Goal: Task Accomplishment & Management: Use online tool/utility

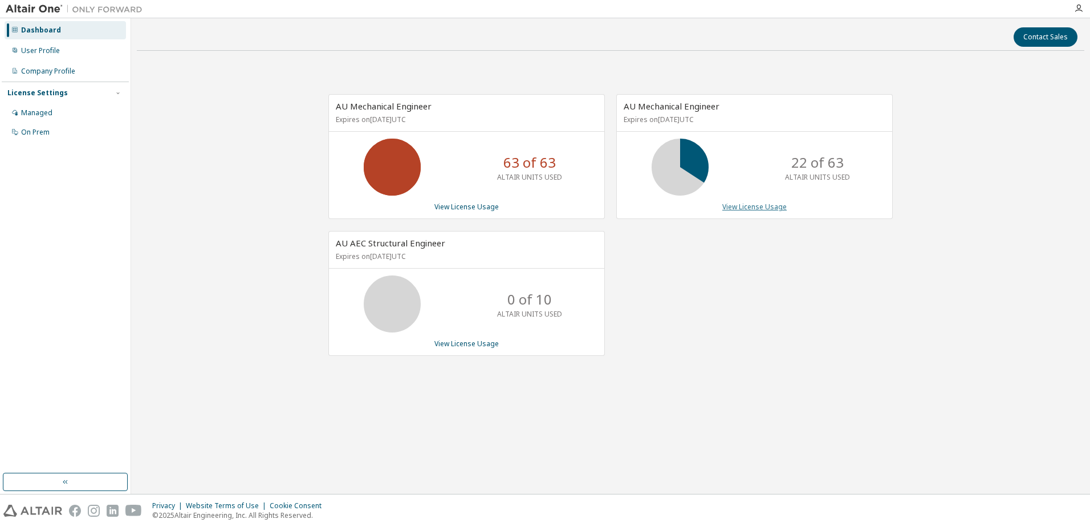
click at [743, 209] on link "View License Usage" at bounding box center [754, 207] width 64 height 10
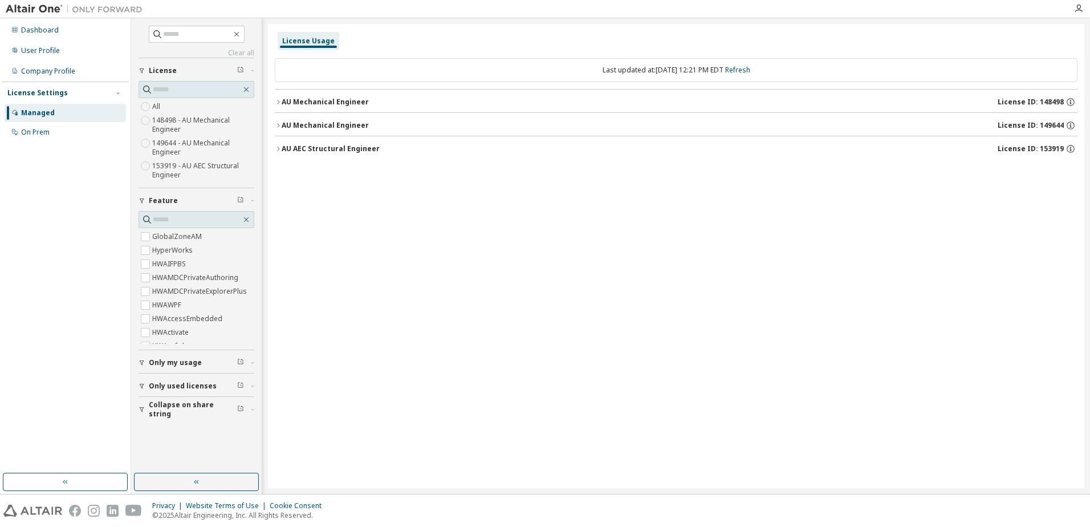
drag, startPoint x: 458, startPoint y: 186, endPoint x: 426, endPoint y: 194, distance: 33.0
click at [426, 194] on div "License Usage Last updated at: Mon 2025-09-15 12:21 PM EDT Refresh AU Mechanica…" at bounding box center [676, 256] width 816 height 464
click at [33, 51] on div "User Profile" at bounding box center [40, 50] width 39 height 9
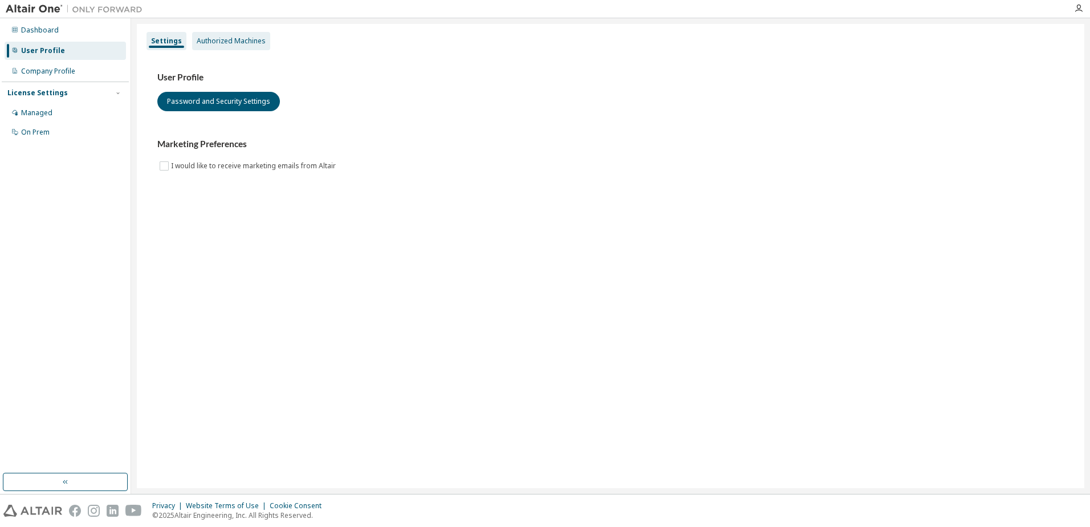
click at [208, 41] on div "Authorized Machines" at bounding box center [231, 40] width 69 height 9
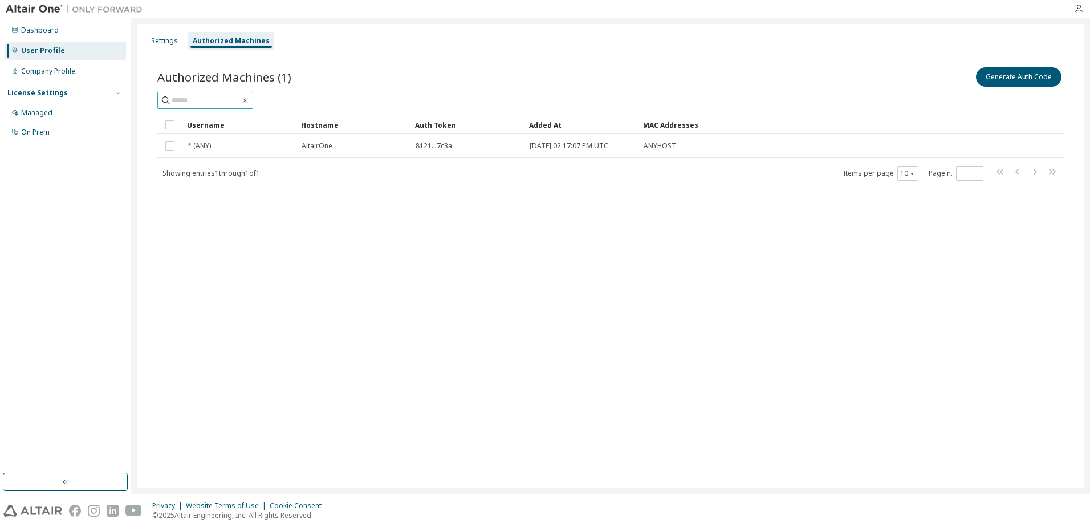
click at [181, 102] on input "text" at bounding box center [206, 100] width 68 height 11
click at [996, 79] on button "Generate Auth Code" at bounding box center [1018, 76] width 85 height 19
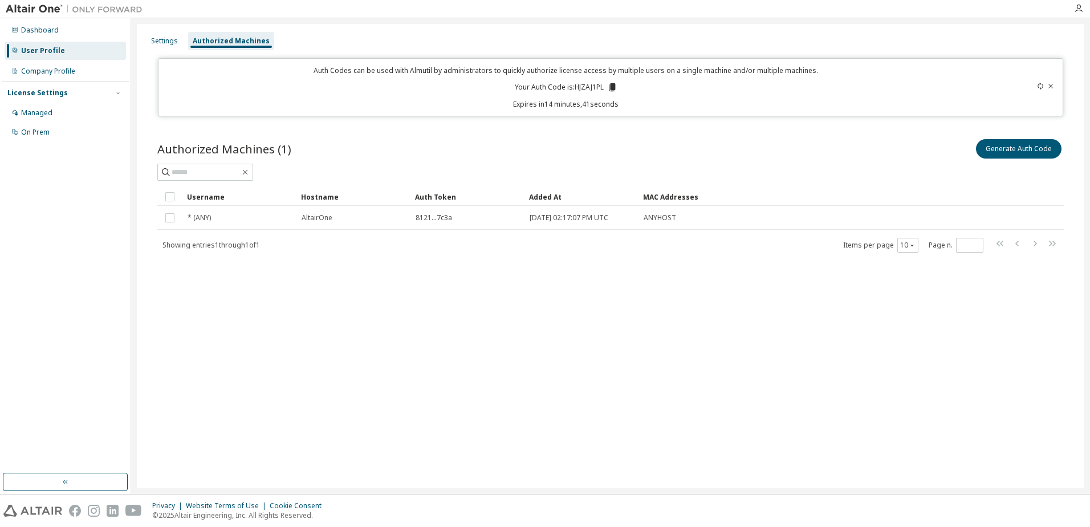
click at [611, 88] on icon at bounding box center [612, 87] width 6 height 8
click at [421, 73] on p "Auth Codes can be used with Almutil by administrators to quickly authorize lice…" at bounding box center [566, 71] width 802 height 10
copy p "Almutil"
drag, startPoint x: 602, startPoint y: 85, endPoint x: 575, endPoint y: 88, distance: 27.5
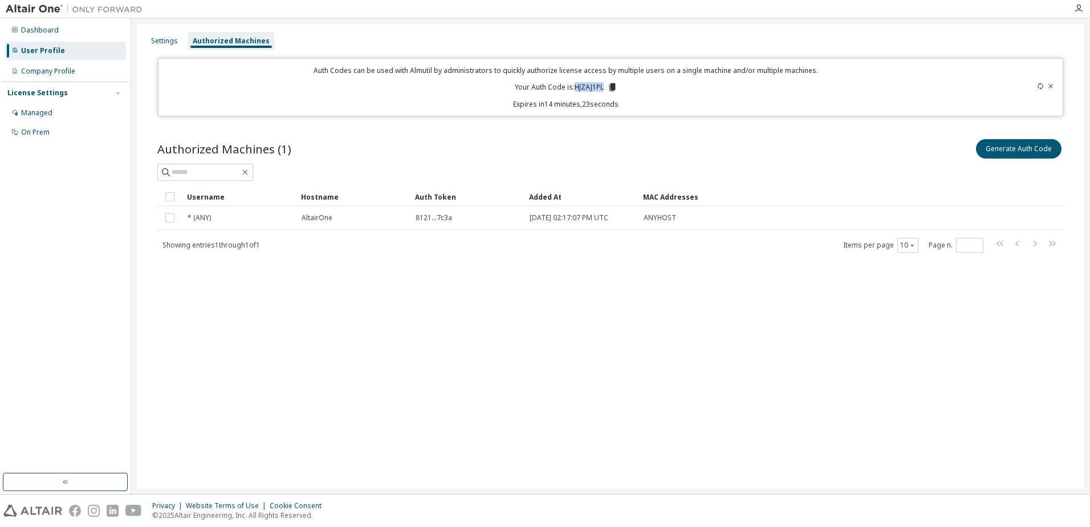
click at [575, 88] on p "Your Auth Code is: HJZAJ1PL" at bounding box center [566, 87] width 103 height 10
copy p "HJZAJ1PL"
click at [775, 105] on p "Expires in 12 minutes, 25 seconds" at bounding box center [566, 104] width 802 height 10
click at [671, 117] on div "Settings Authorized Machines Auth Codes can be used with Almutil by administrat…" at bounding box center [610, 256] width 947 height 464
click at [1049, 84] on icon at bounding box center [1051, 86] width 5 height 4
